Goal: Information Seeking & Learning: Learn about a topic

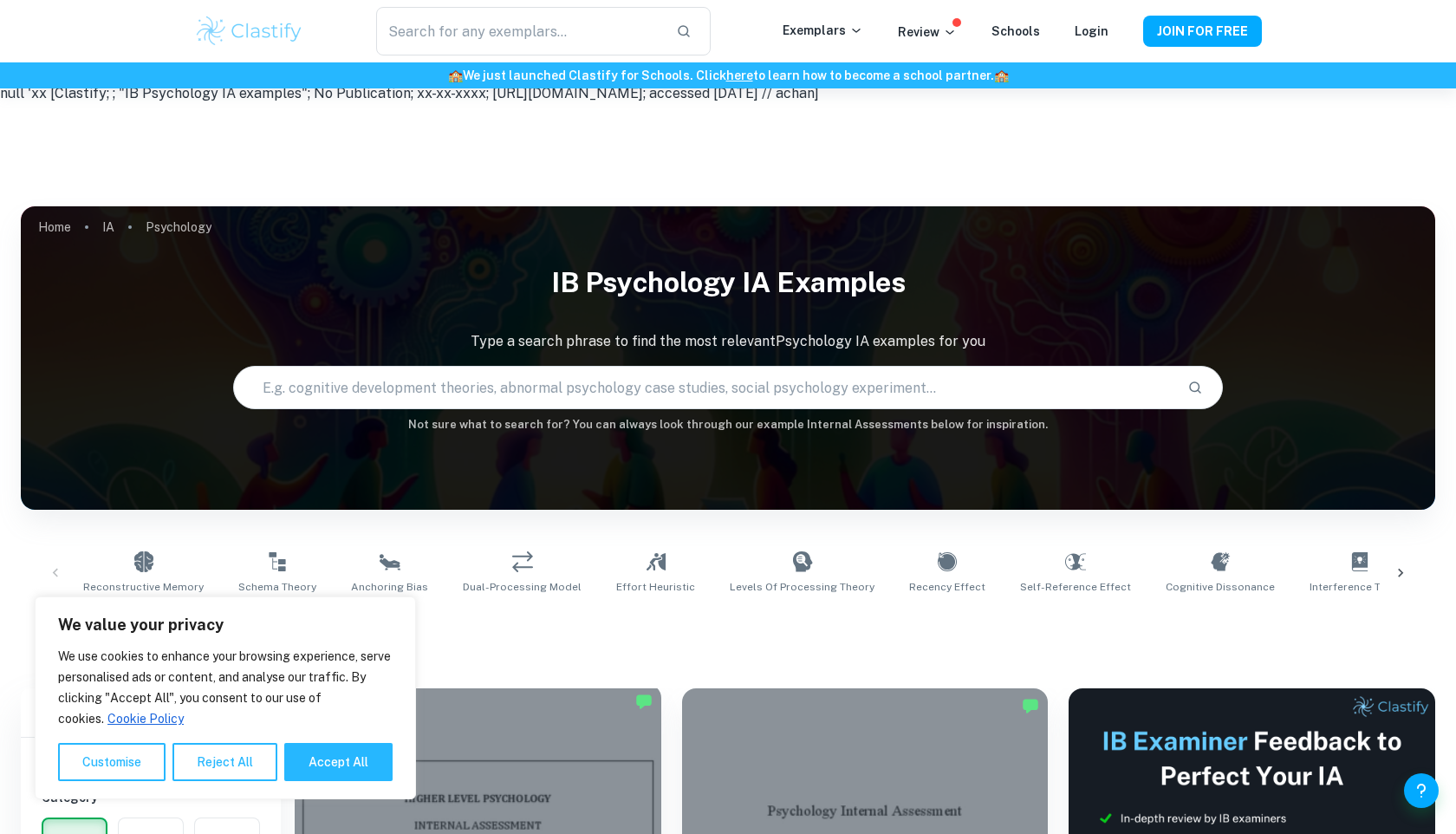
scroll to position [309, 0]
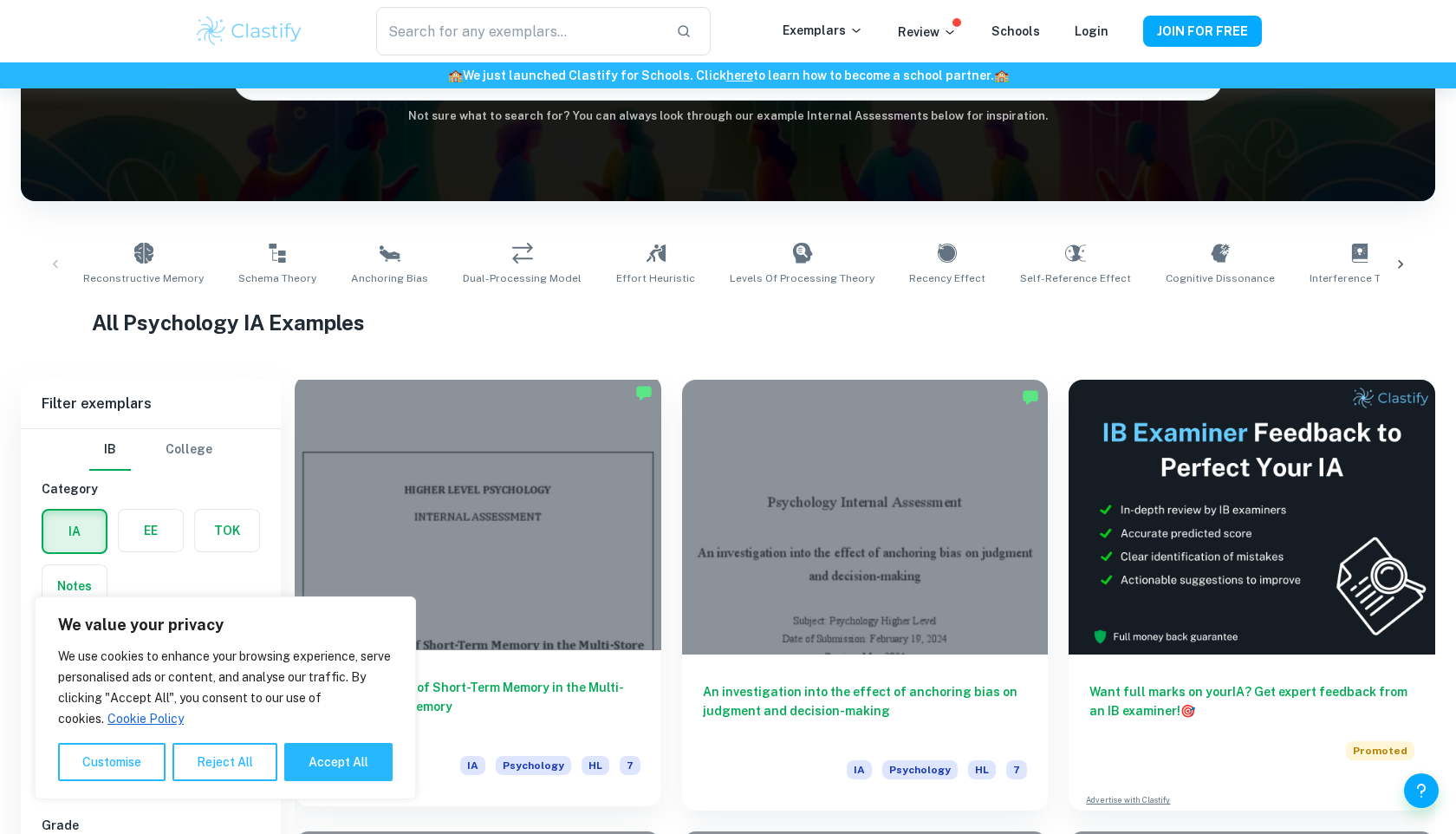
click at [490, 678] on h6 "An Investigation of Short-Term Memory in the Multi-Store Model of Memory" at bounding box center [478, 706] width 325 height 57
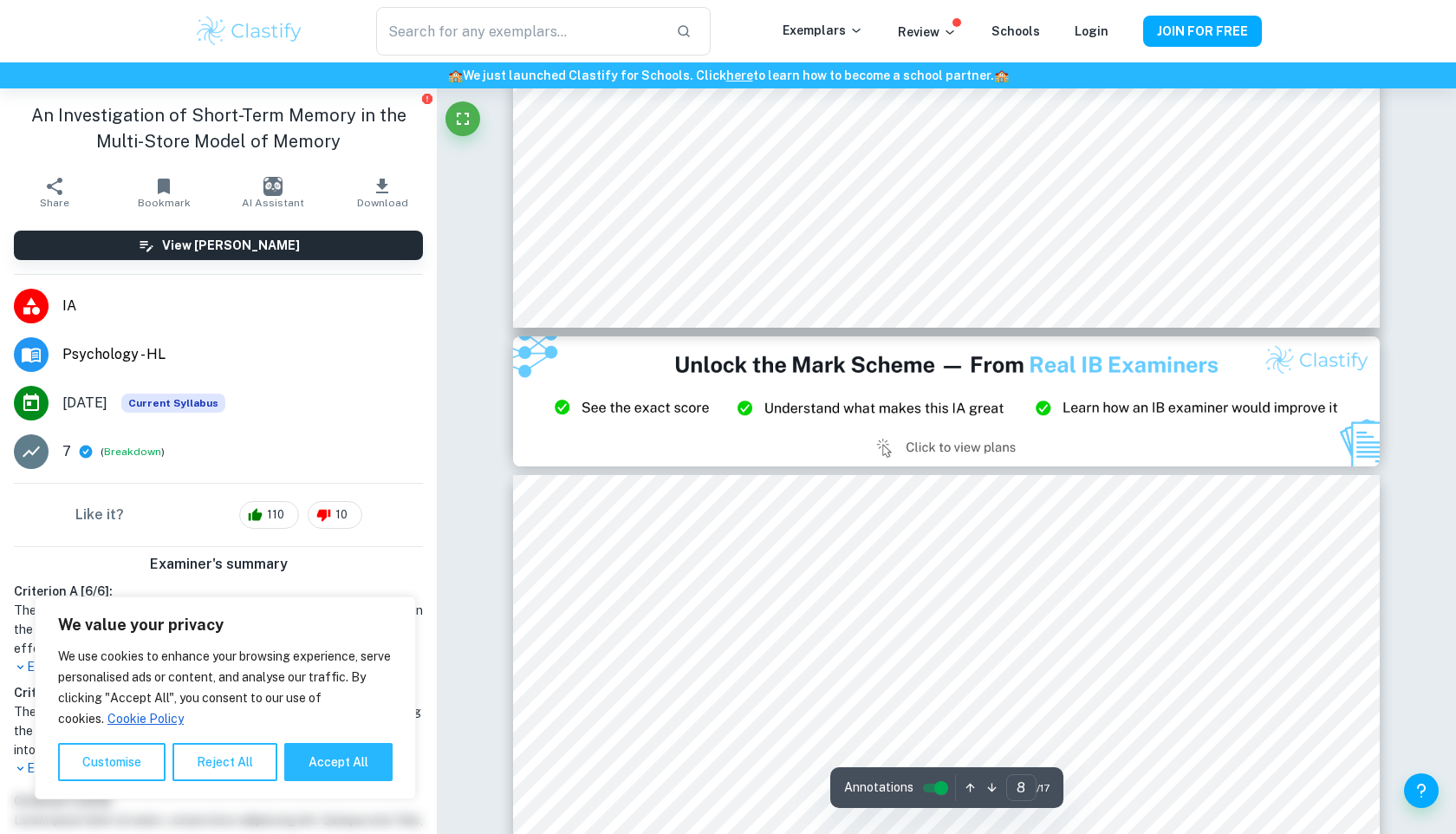
type input "9"
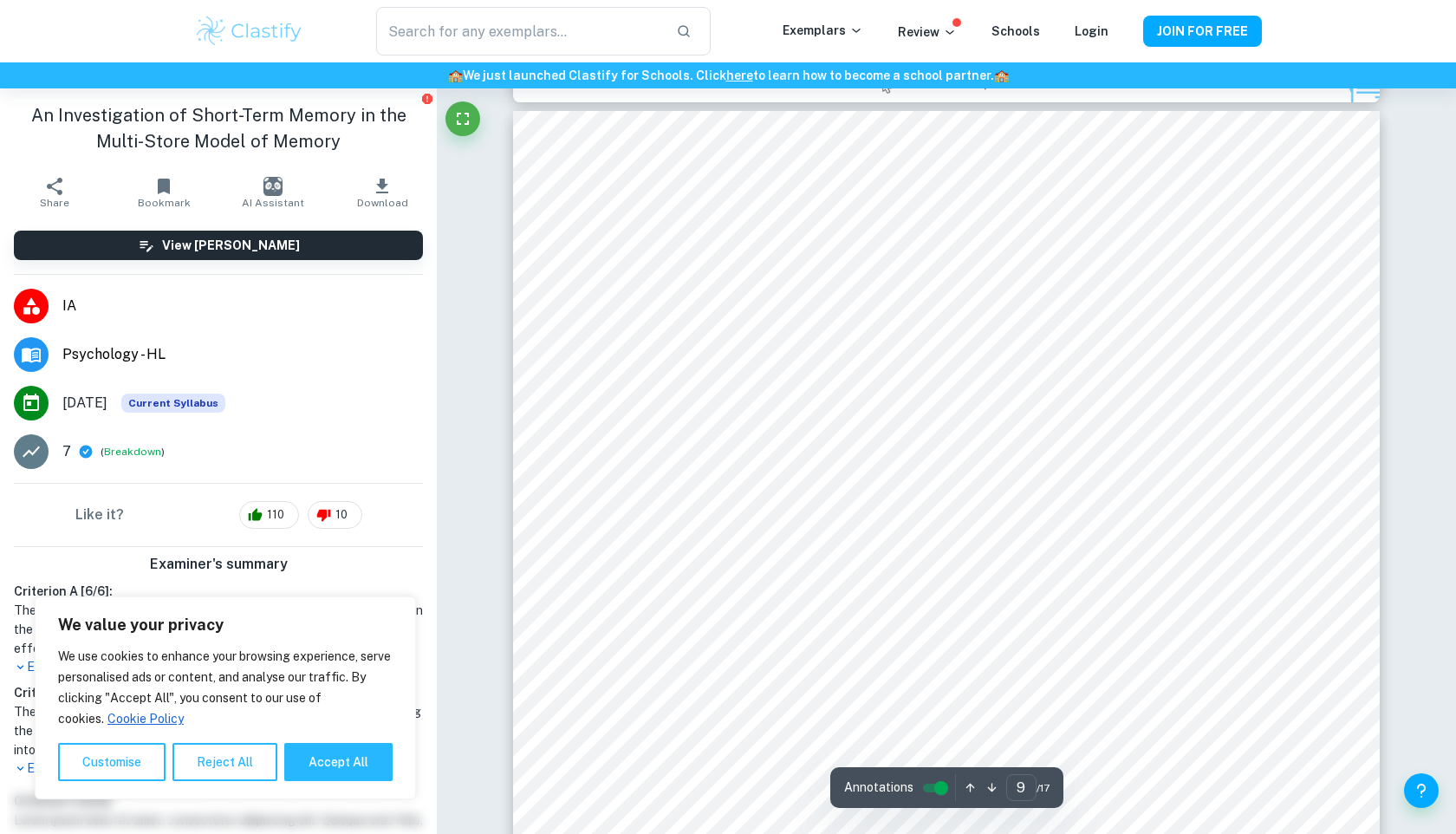
scroll to position [9554, 0]
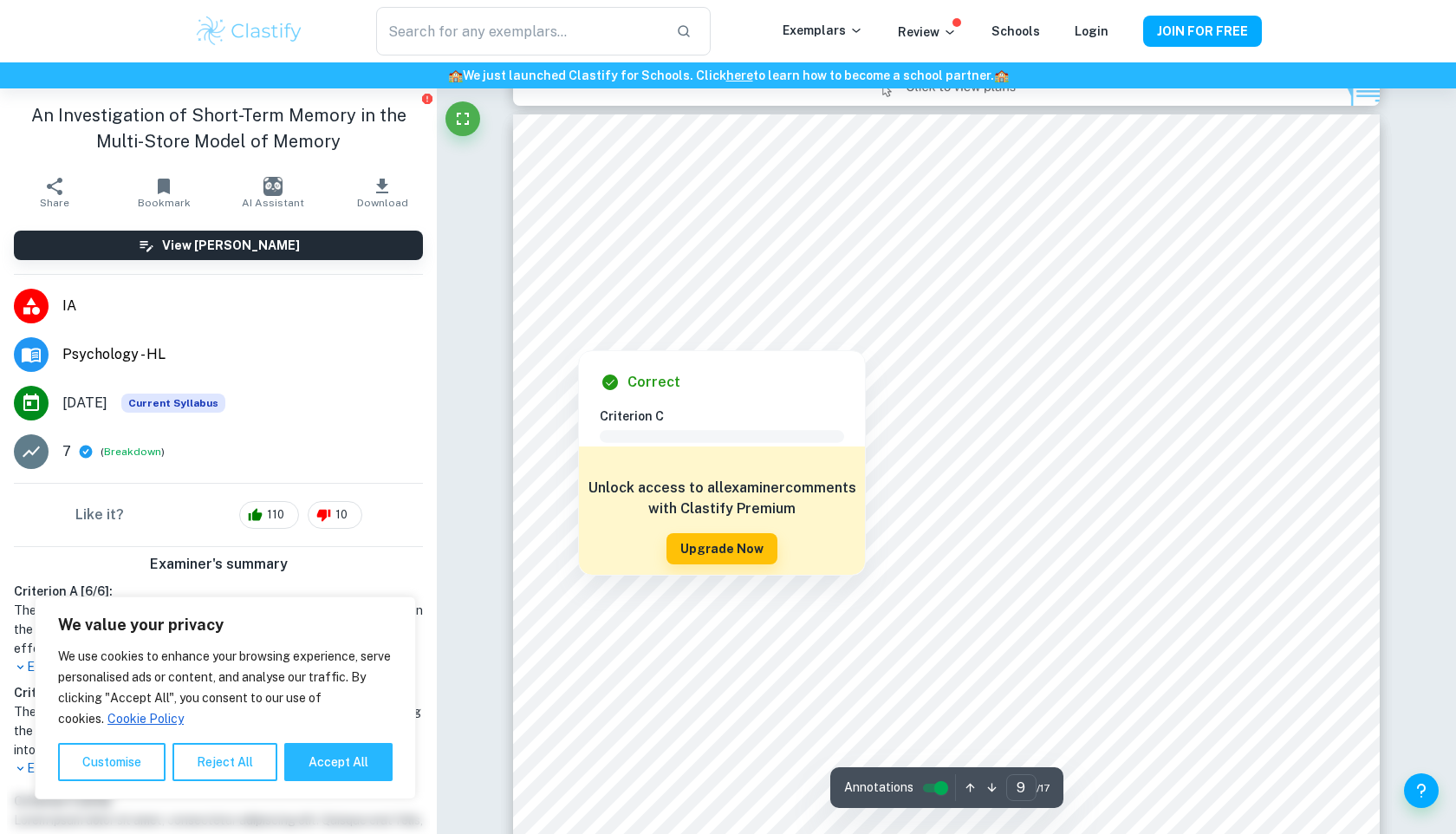
click at [578, 317] on div at bounding box center [578, 330] width 31 height 31
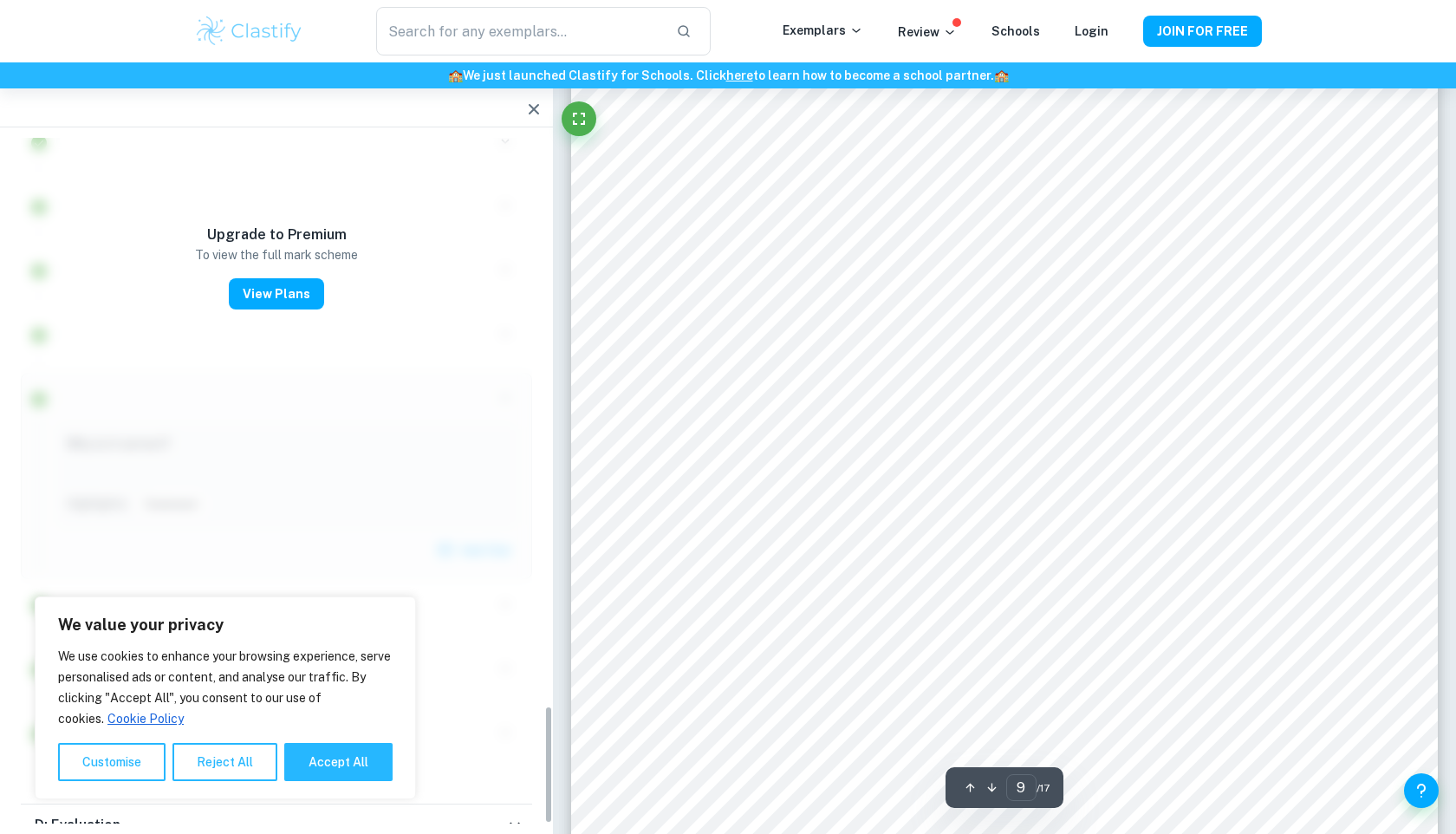
scroll to position [3025, 0]
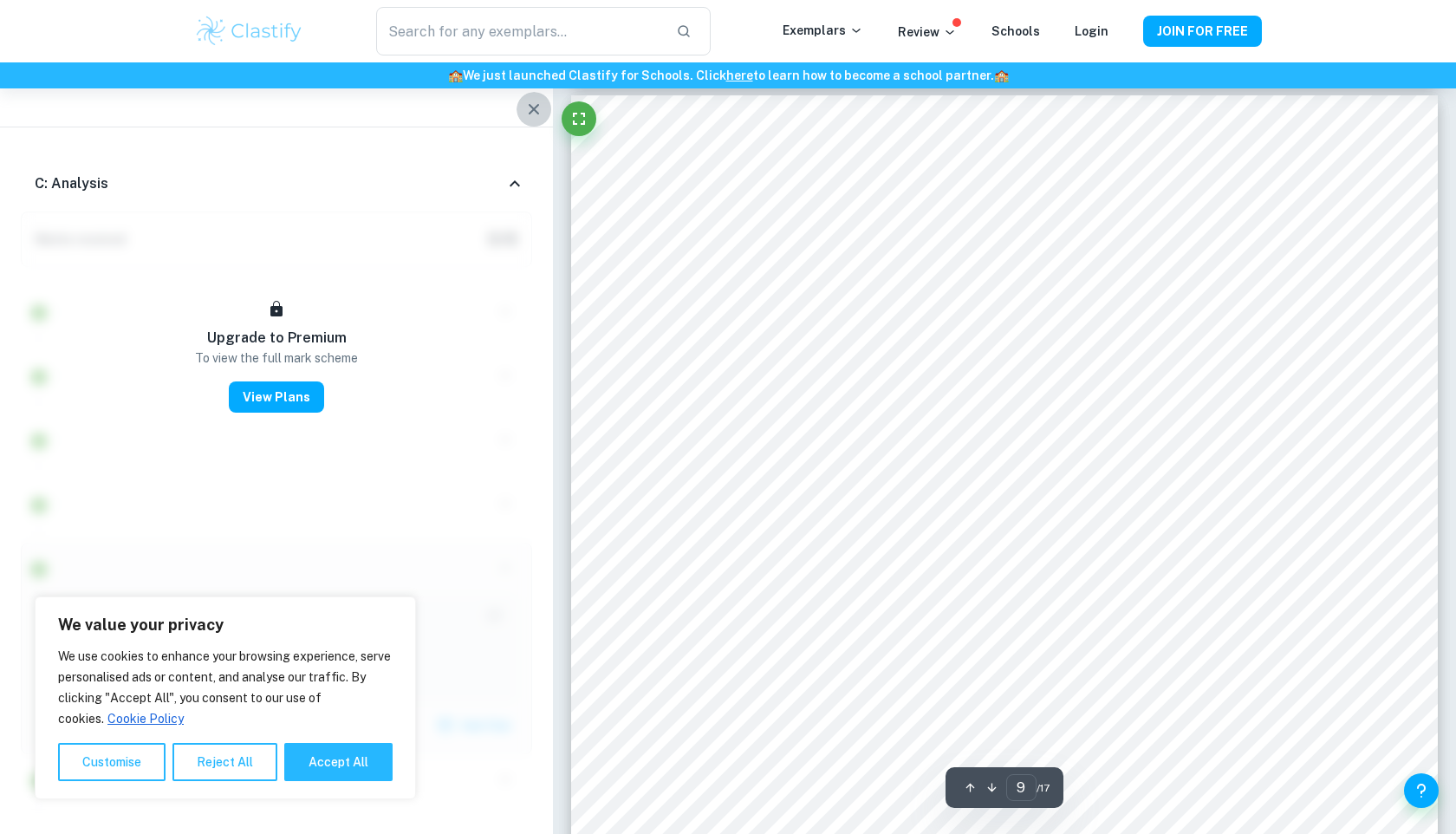
click at [529, 111] on icon "button" at bounding box center [534, 109] width 21 height 21
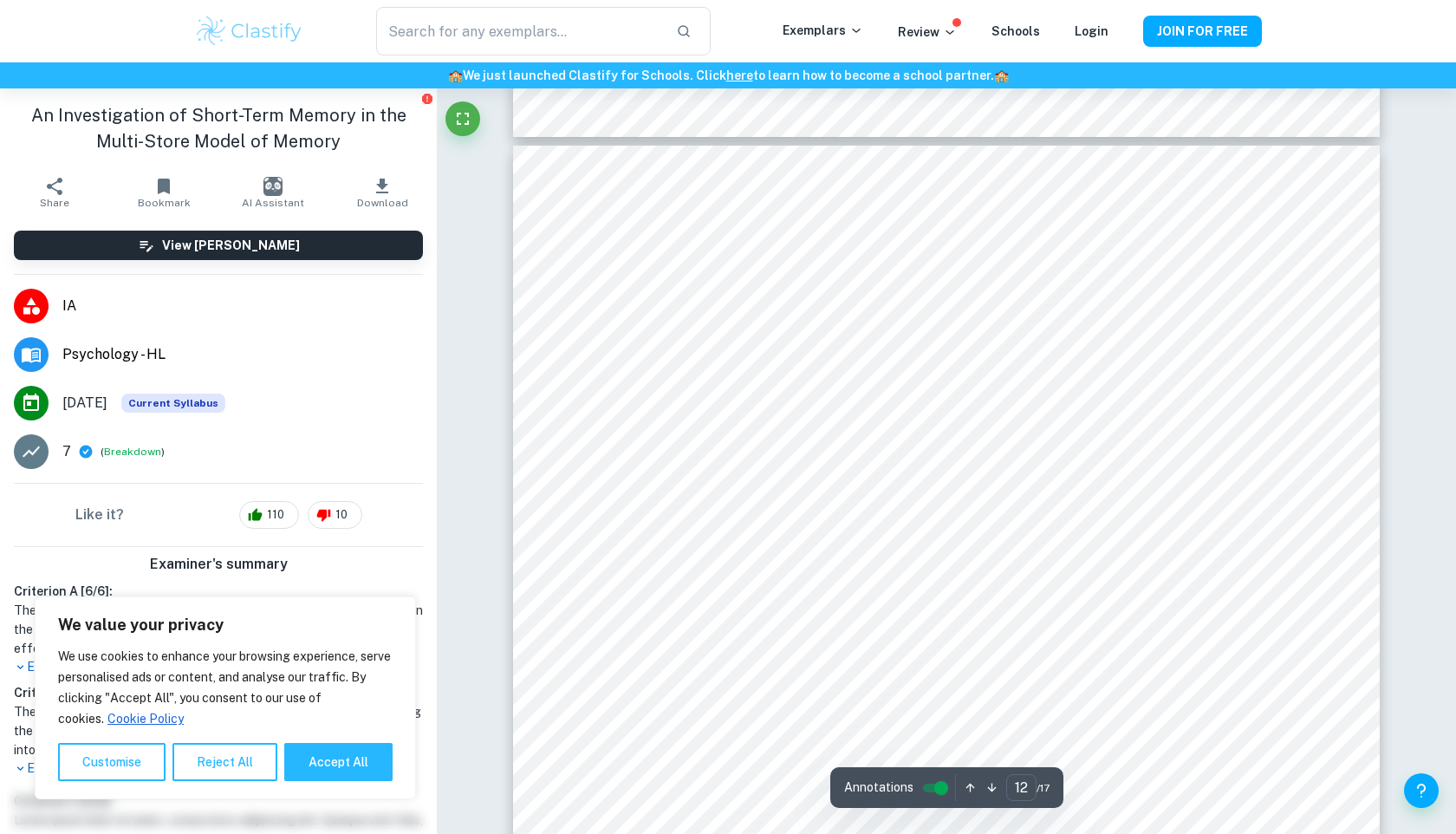
scroll to position [12608, 0]
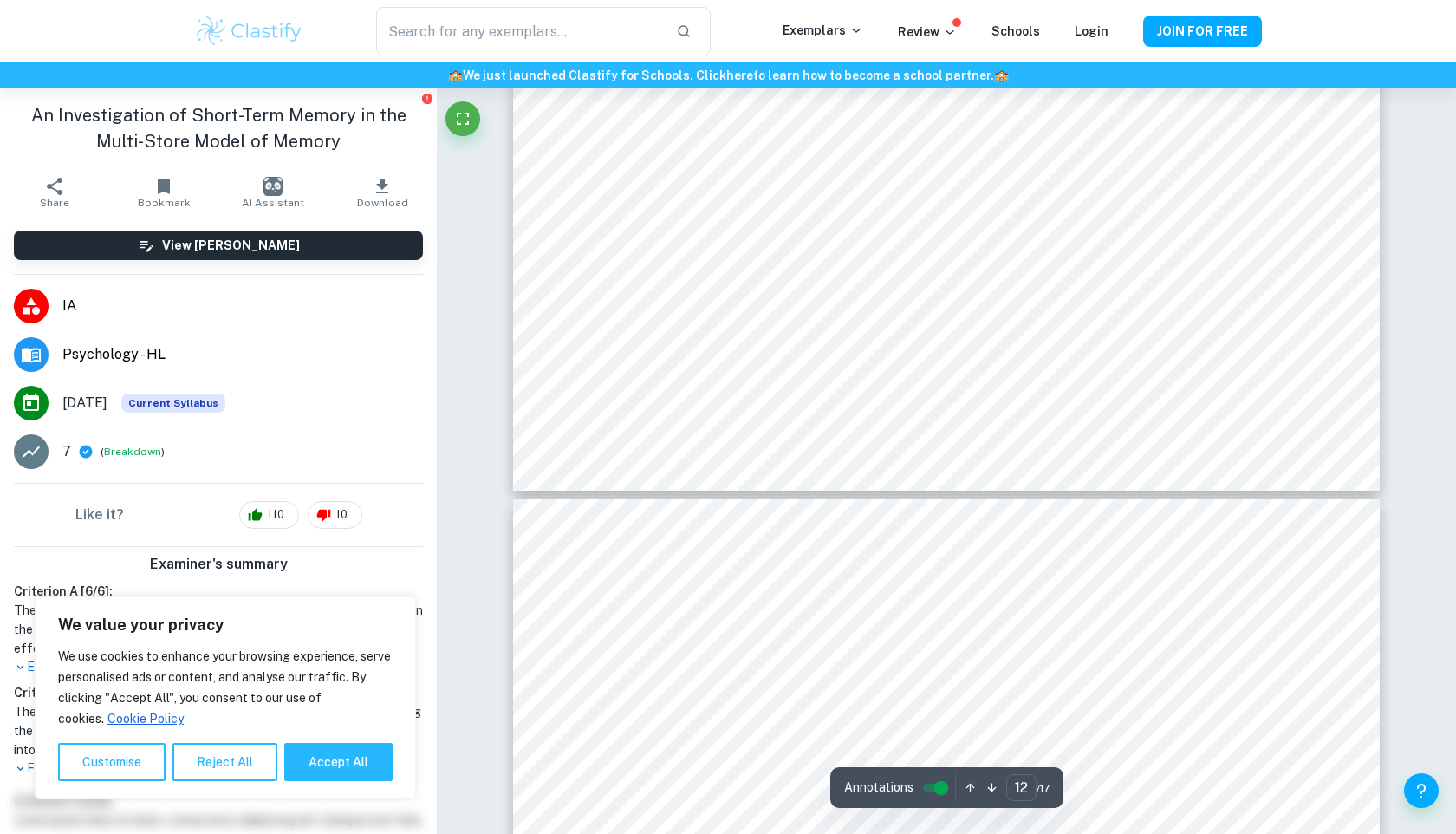
type input "13"
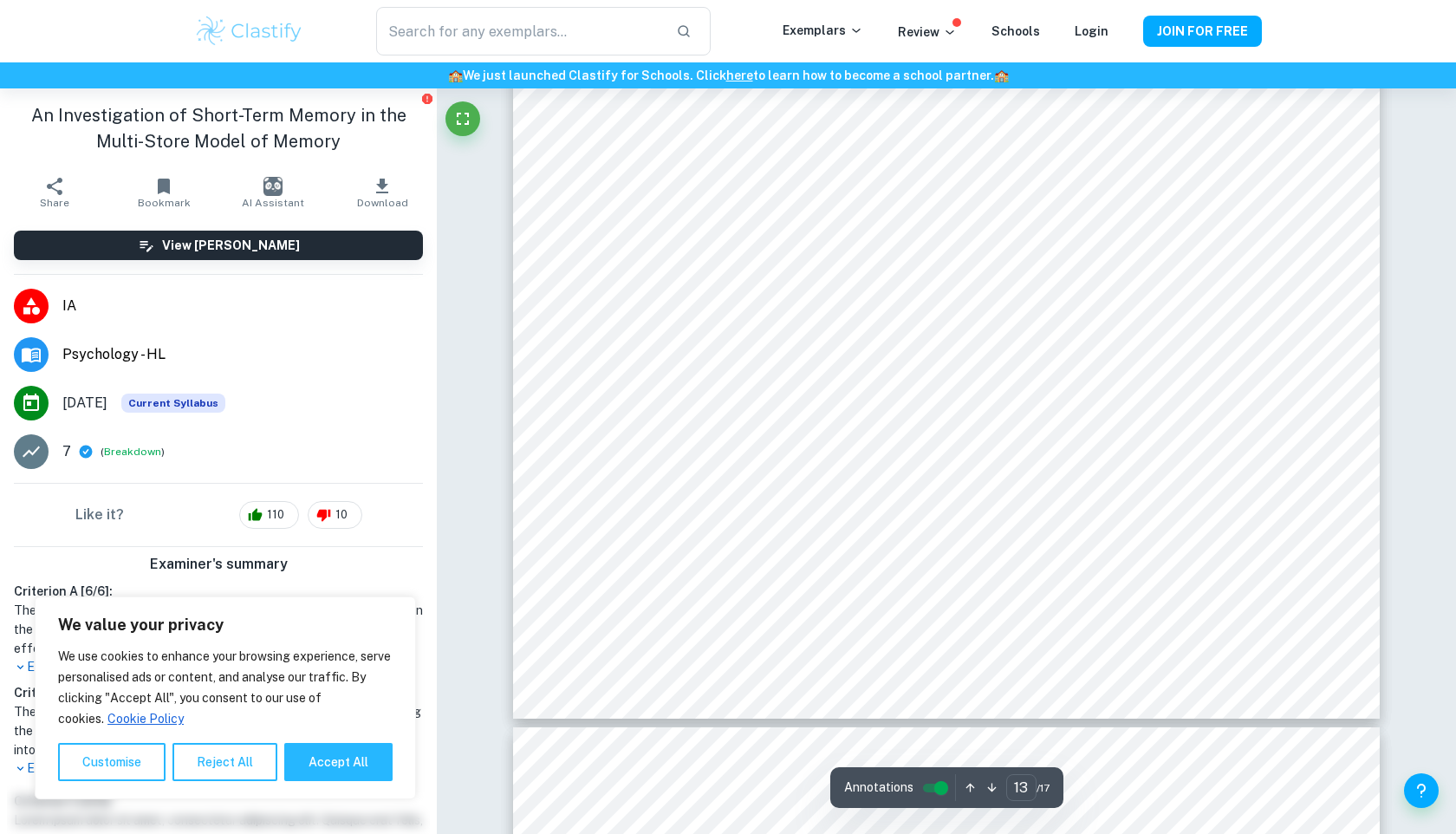
scroll to position [14320, 0]
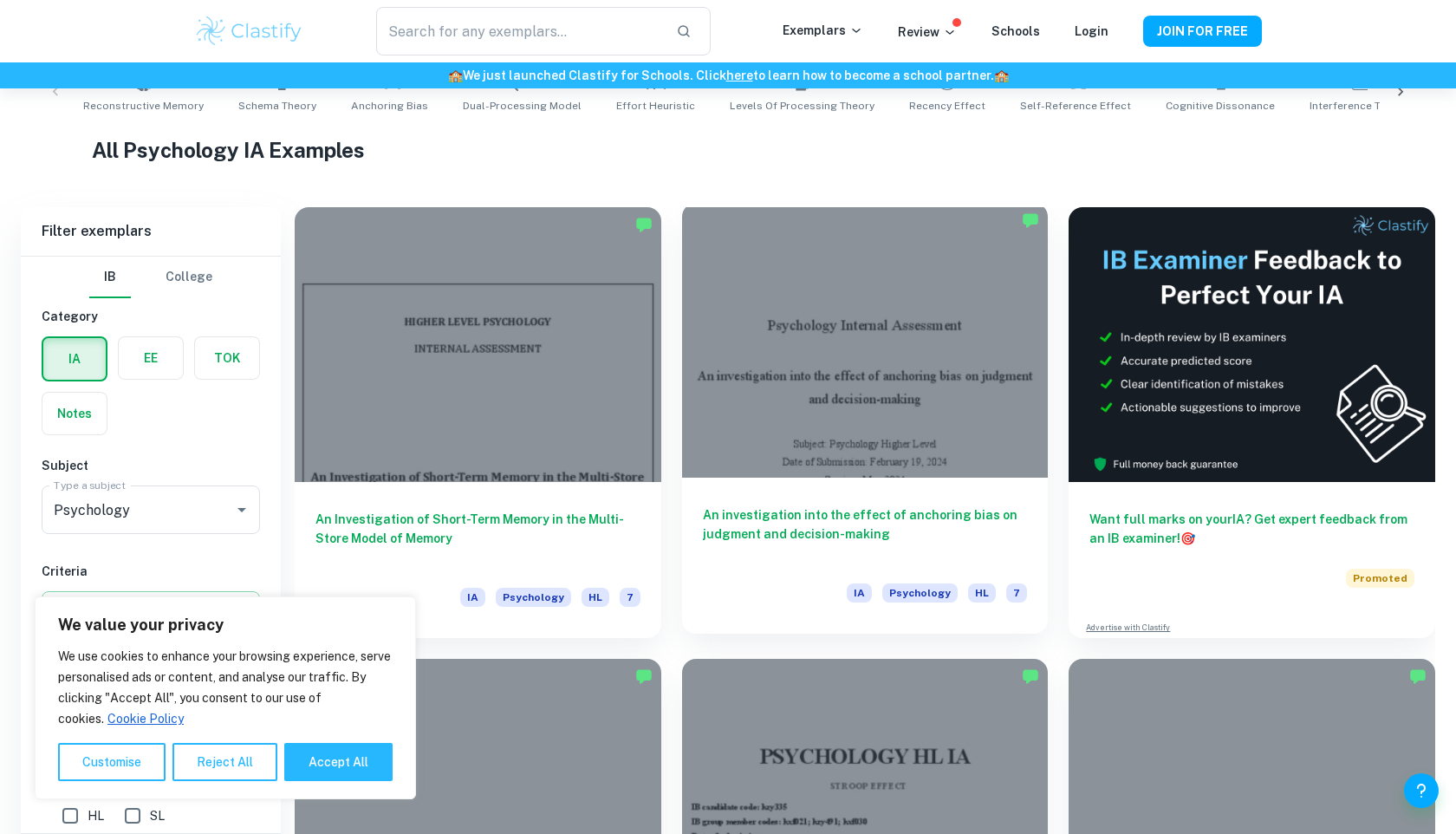
scroll to position [552, 0]
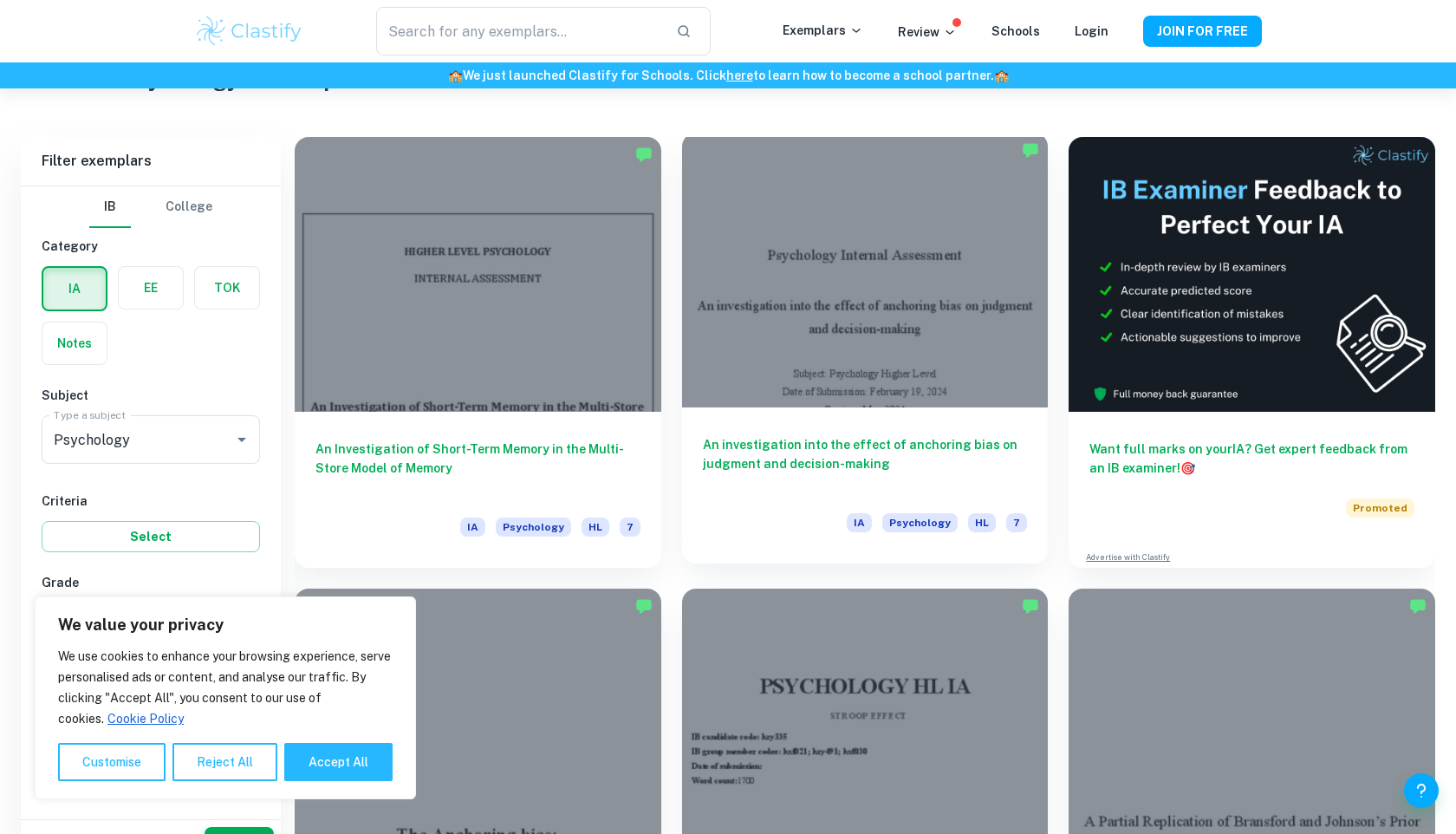
click at [898, 408] on div "An investigation into the effect of anchoring bias on judgment and decision-mak…" at bounding box center [866, 485] width 367 height 156
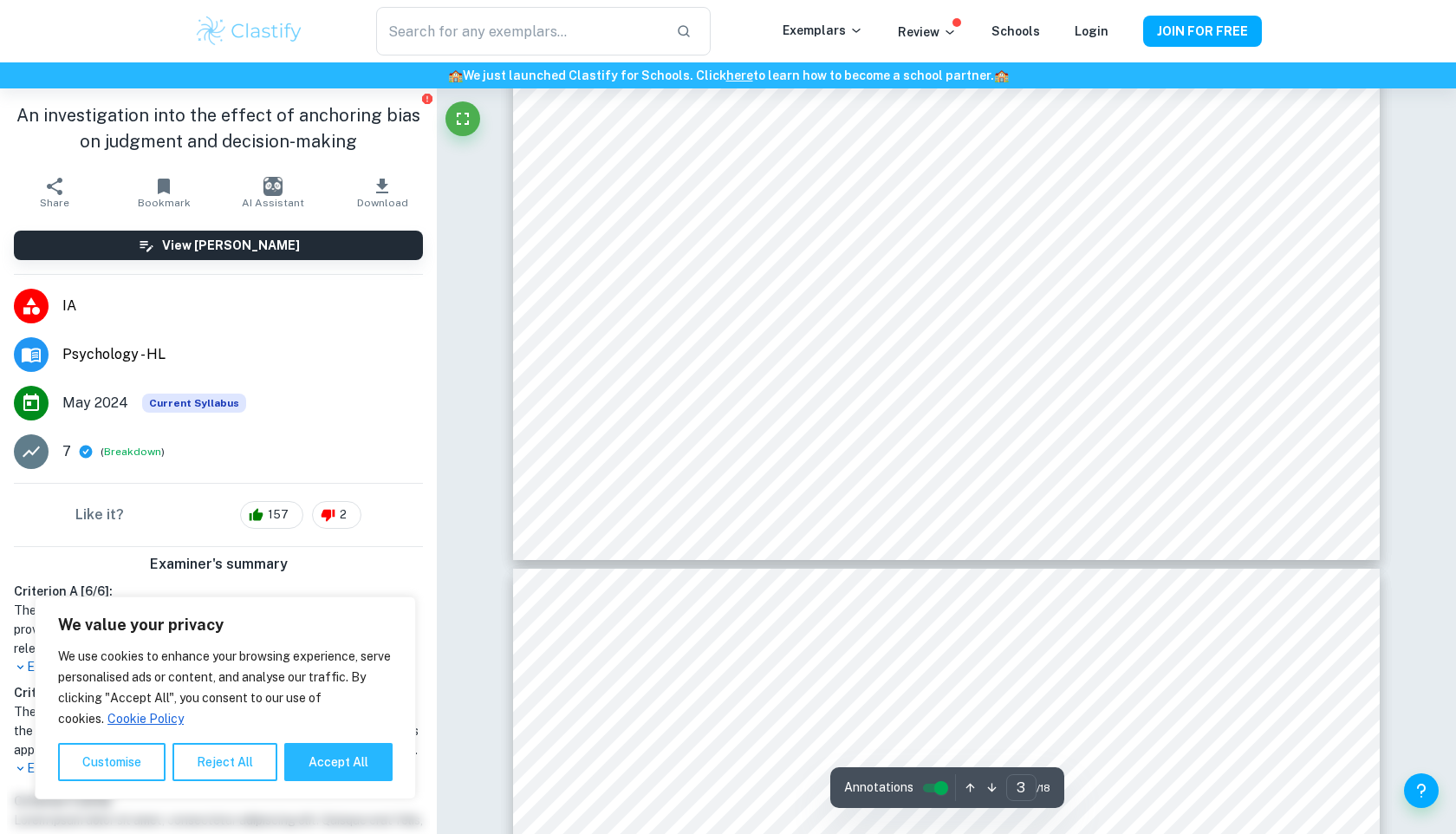
scroll to position [3312, 0]
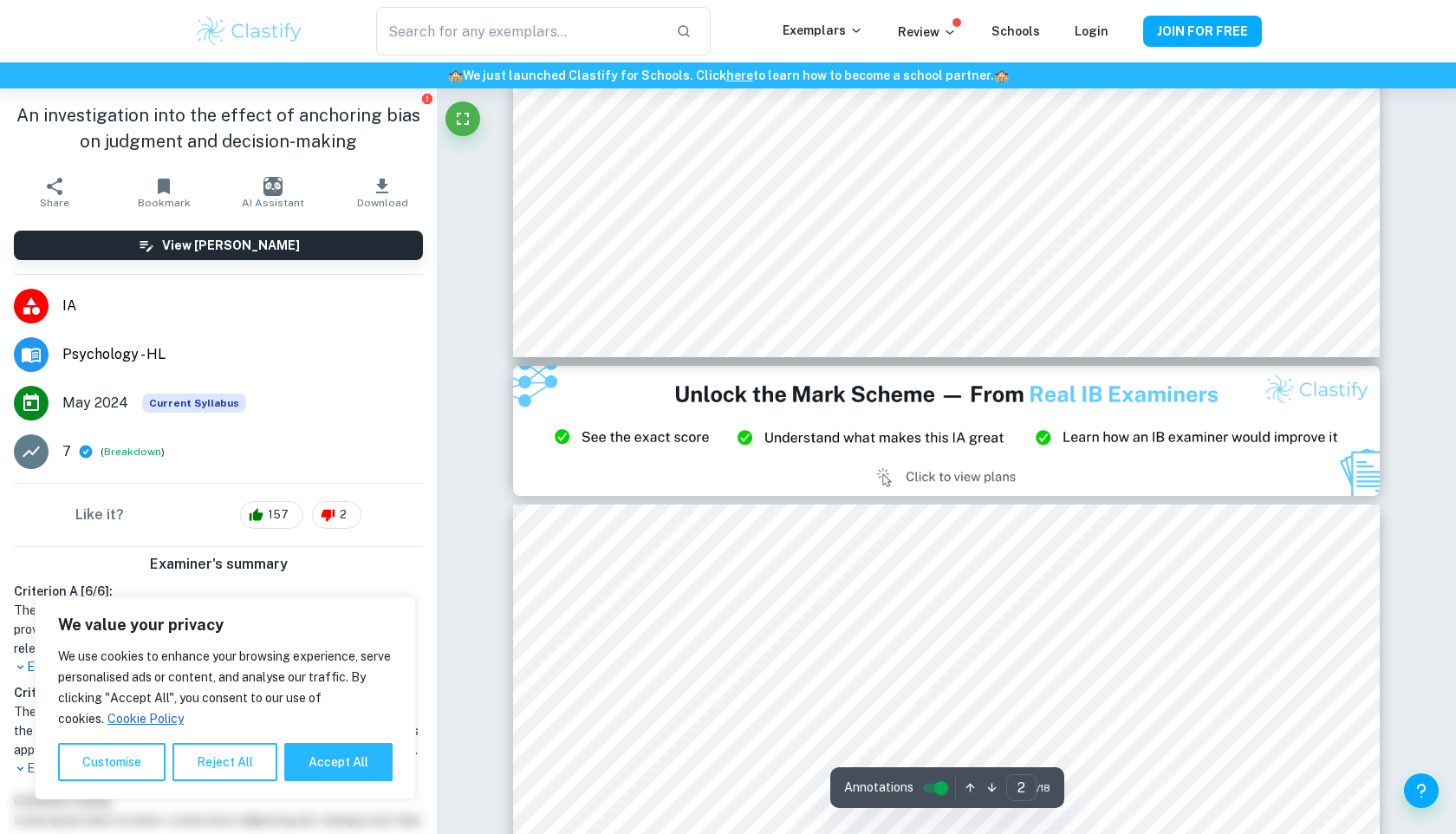
type input "3"
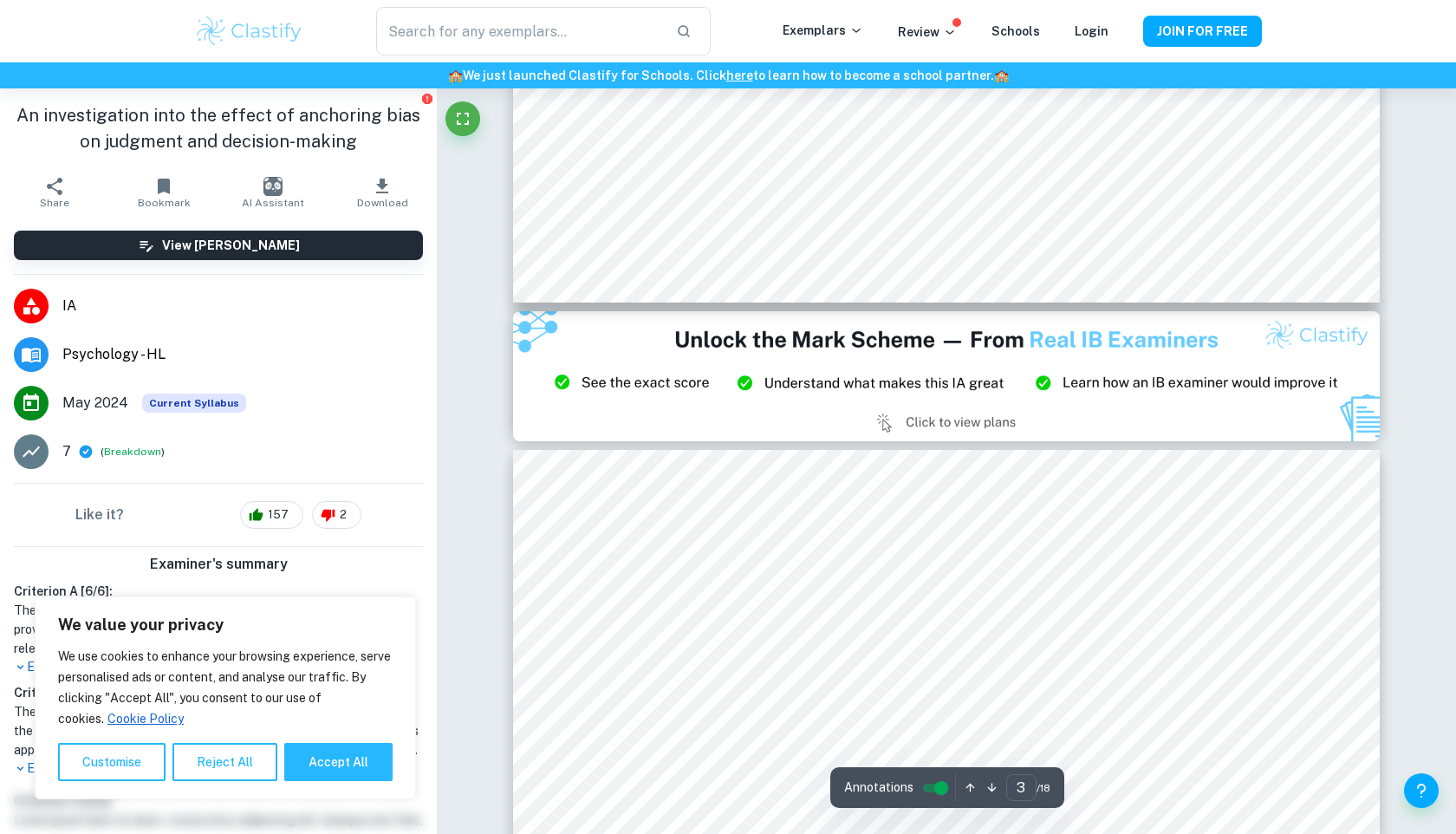
scroll to position [2293, 0]
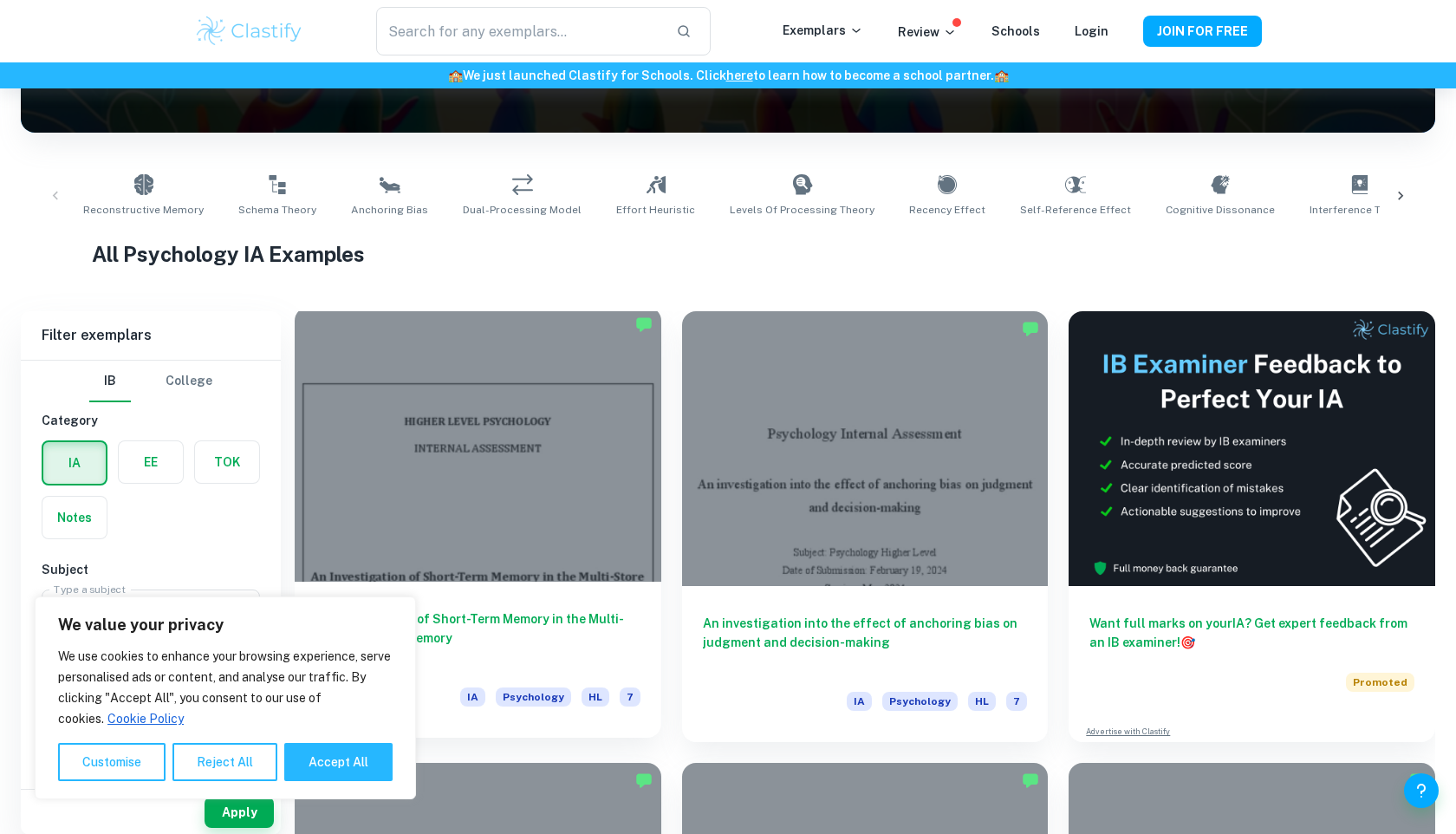
scroll to position [404, 0]
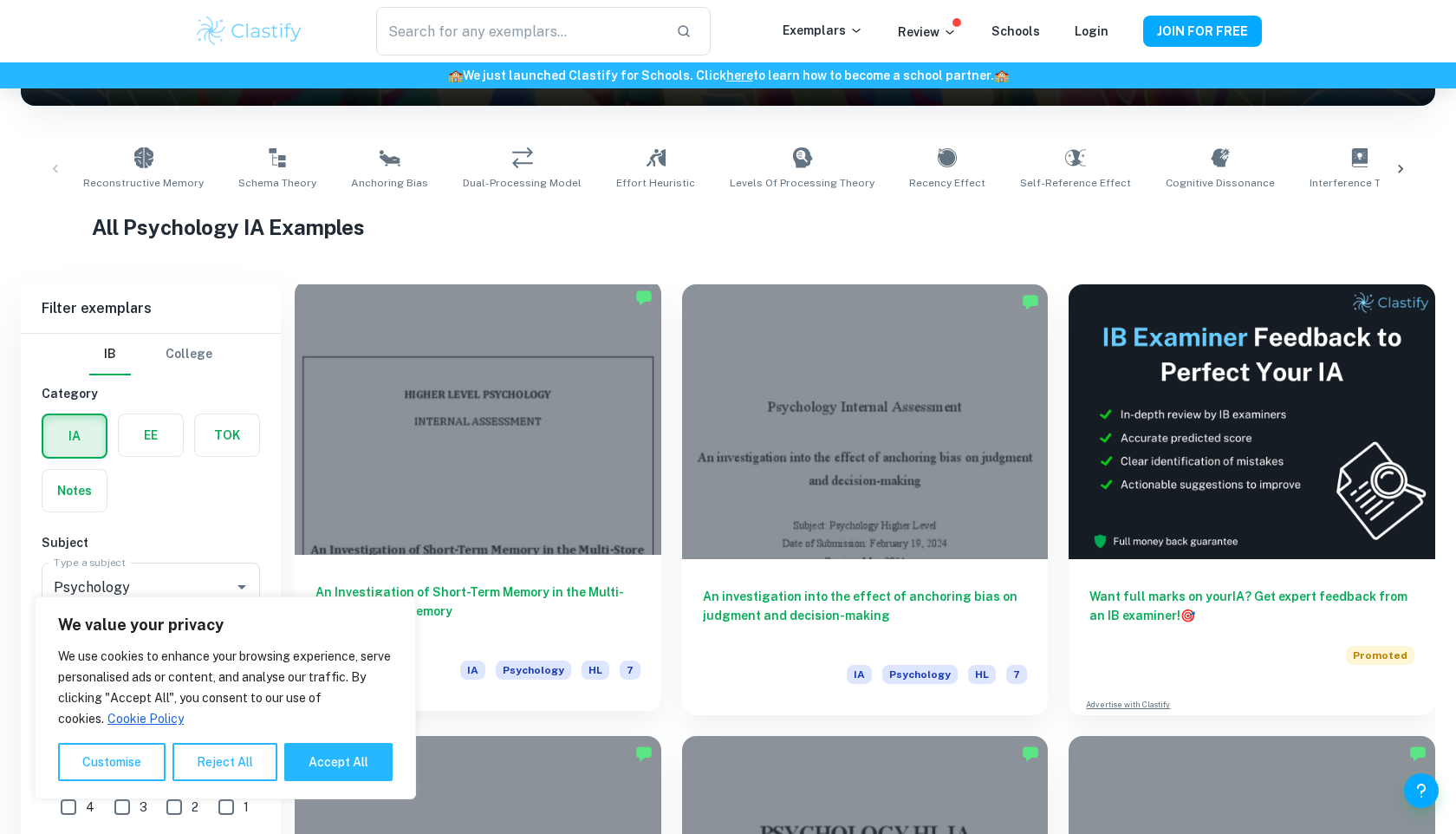
click at [470, 377] on div at bounding box center [478, 417] width 367 height 275
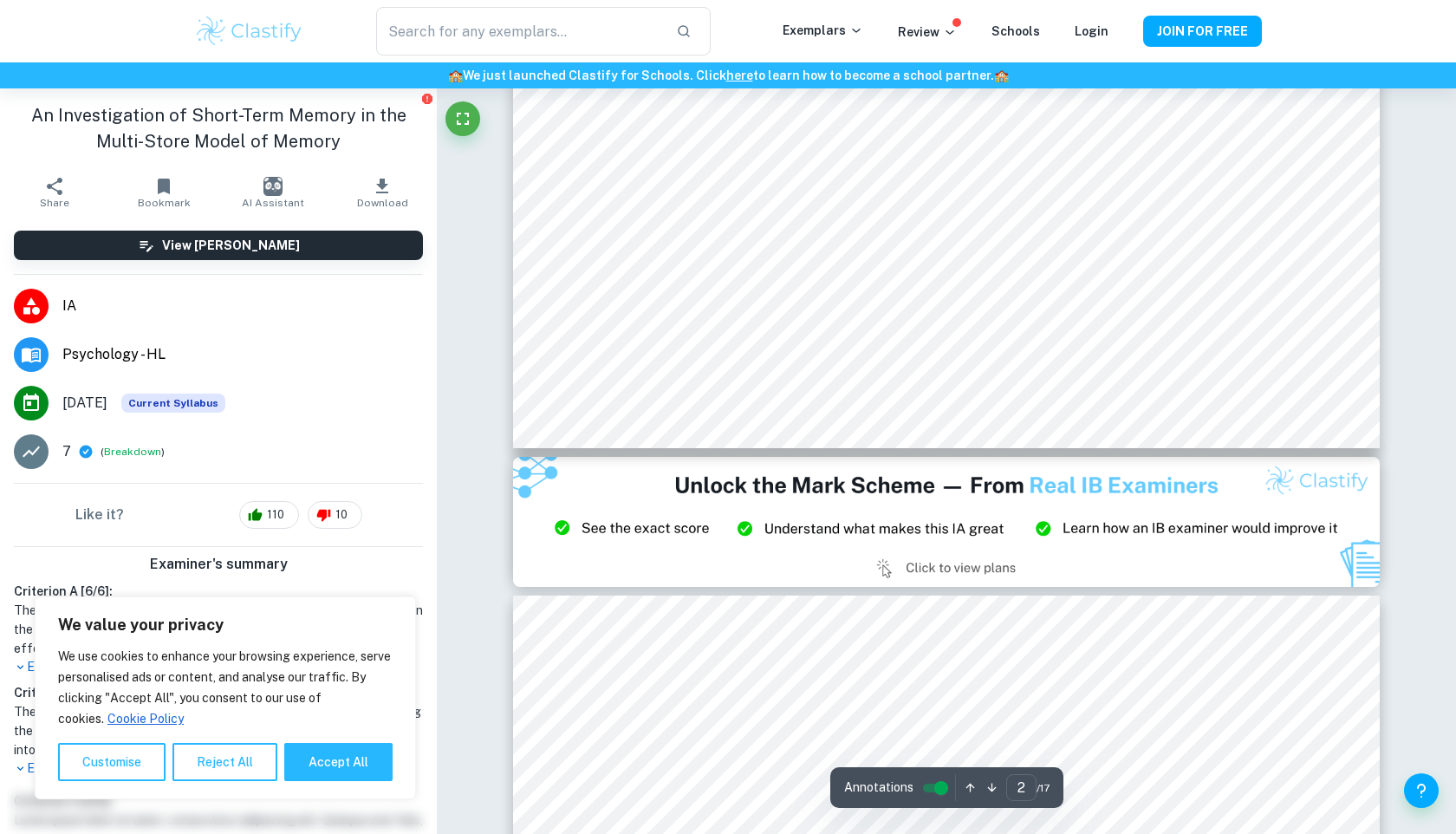
type input "3"
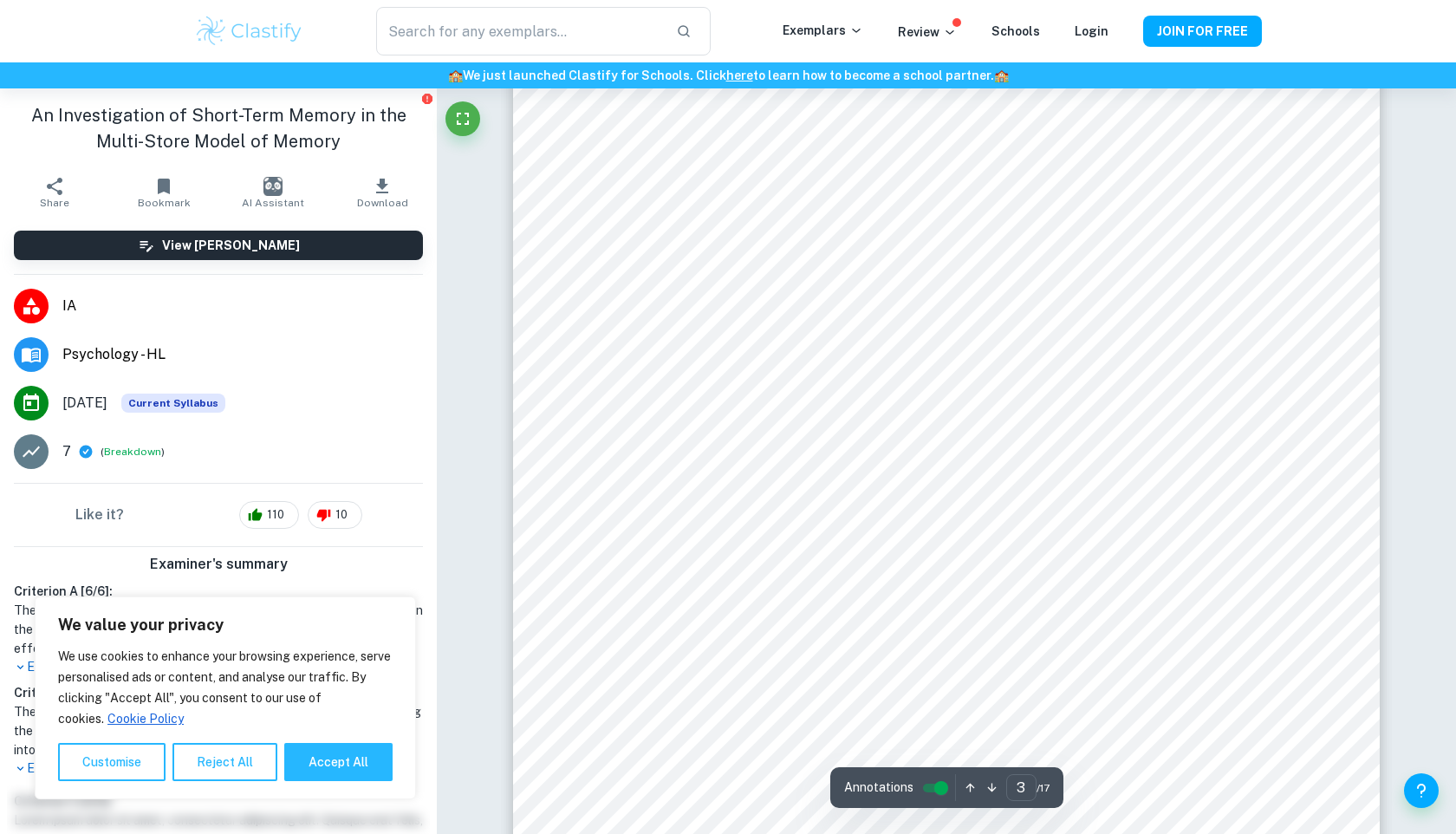
scroll to position [3016, 0]
